Goal: Information Seeking & Learning: Find specific fact

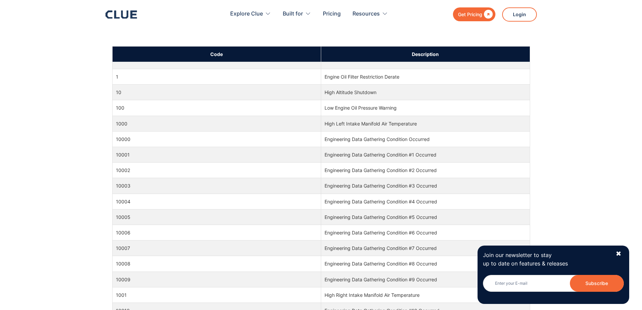
scroll to position [270, 0]
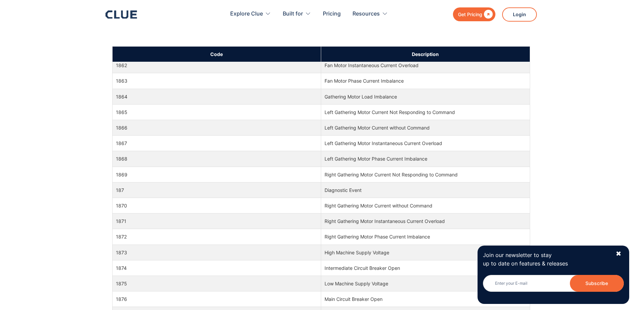
drag, startPoint x: 449, startPoint y: 136, endPoint x: 438, endPoint y: 241, distance: 105.4
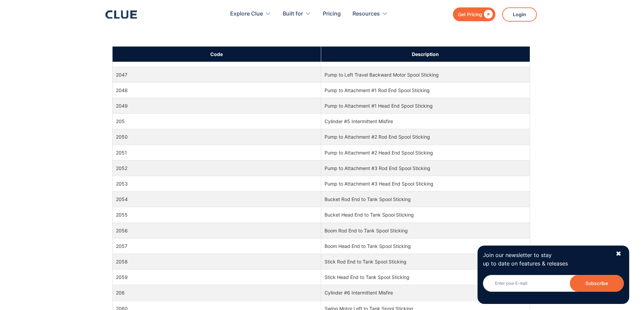
drag, startPoint x: 361, startPoint y: 147, endPoint x: 341, endPoint y: 233, distance: 87.8
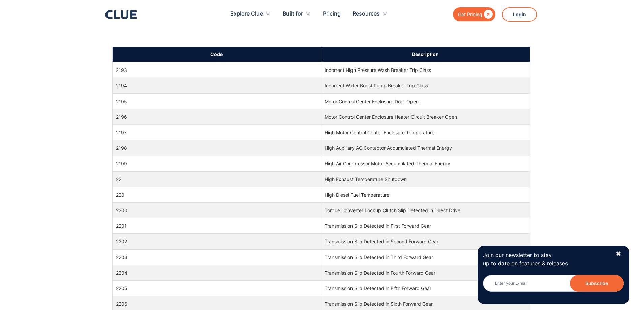
scroll to position [21367, 0]
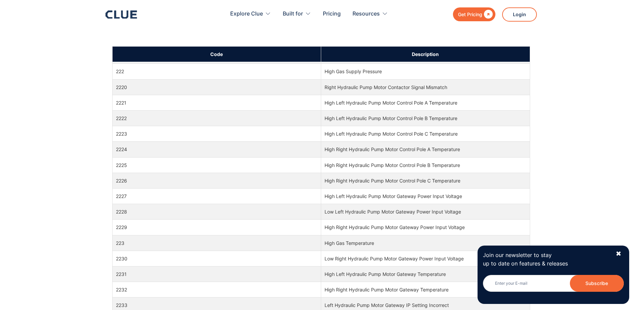
drag, startPoint x: 334, startPoint y: 128, endPoint x: 325, endPoint y: 228, distance: 99.8
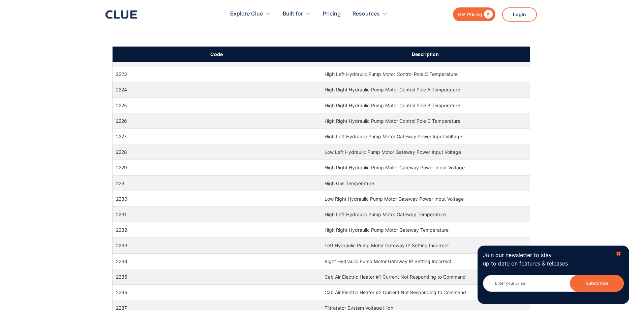
click at [617, 251] on div "✖" at bounding box center [619, 253] width 6 height 8
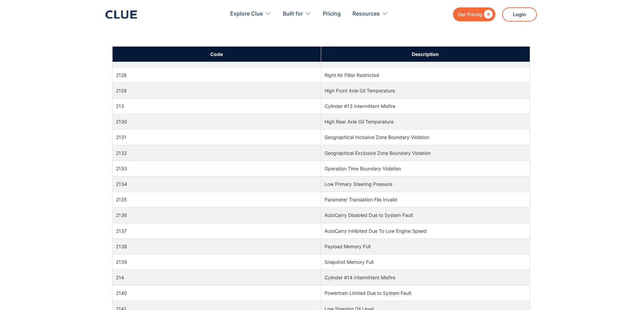
scroll to position [19682, 0]
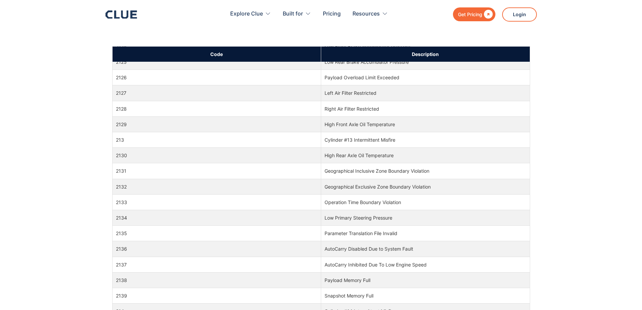
click at [117, 110] on td "2128" at bounding box center [216, 109] width 209 height 16
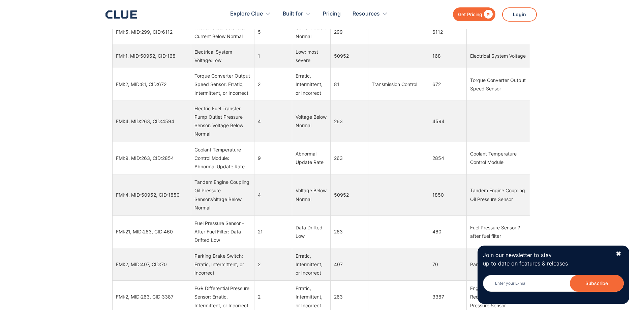
scroll to position [6841, 0]
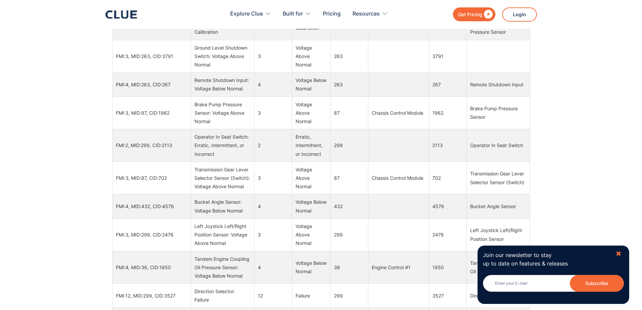
click at [619, 251] on div "✖" at bounding box center [619, 253] width 6 height 8
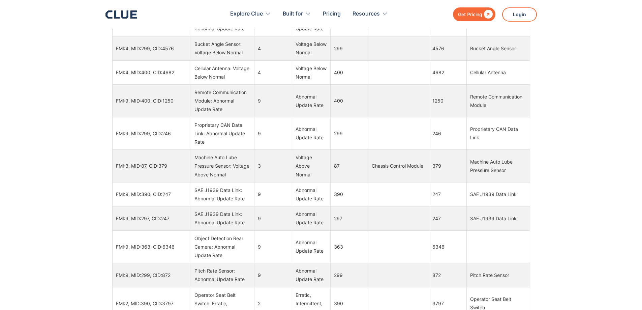
scroll to position [0, 0]
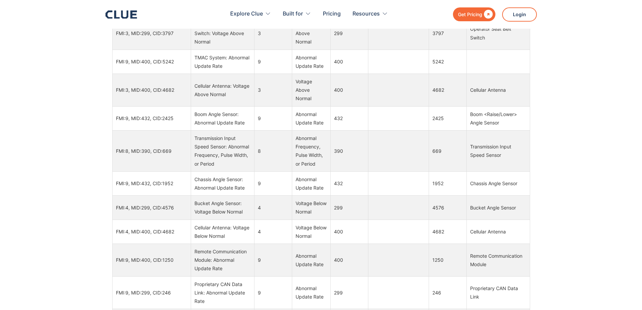
drag, startPoint x: 274, startPoint y: 158, endPoint x: 258, endPoint y: 56, distance: 103.0
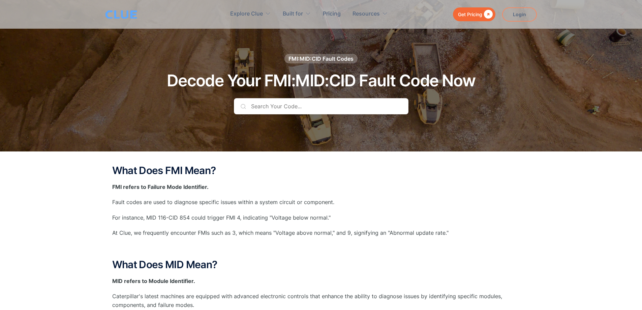
drag, startPoint x: 290, startPoint y: 140, endPoint x: 287, endPoint y: 51, distance: 88.7
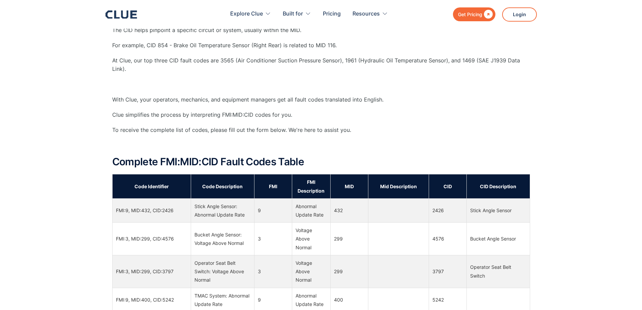
scroll to position [371, 0]
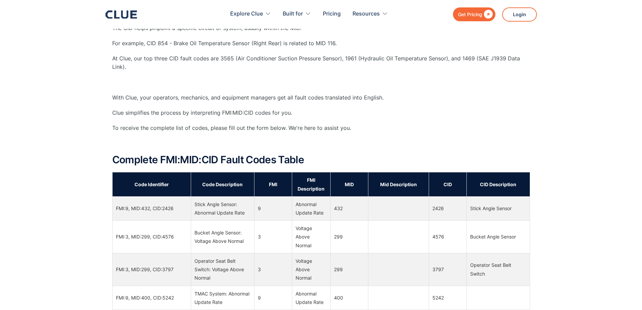
click at [448, 185] on th "CID" at bounding box center [448, 184] width 38 height 24
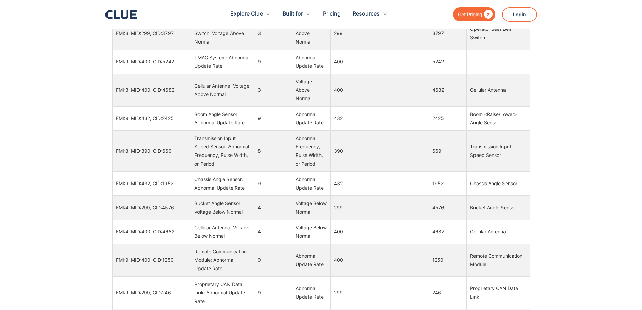
scroll to position [6179, 0]
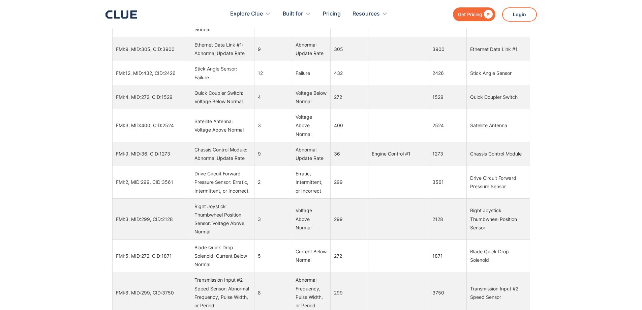
click at [167, 228] on td "FMI:3, MID:299, CID:2128" at bounding box center [151, 218] width 79 height 41
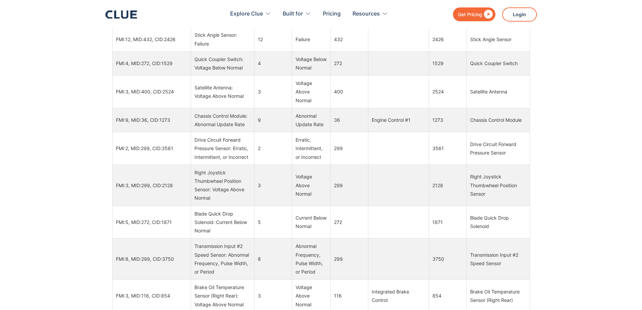
click at [162, 206] on td "FMI:3, MID:299, CID:2128" at bounding box center [151, 184] width 79 height 41
click at [73, 186] on div "What Does FMI Mean? FMI refers to Failure Mode Identifier. Fault codes are used…" at bounding box center [321, 73] width 642 height 923
